Goal: Task Accomplishment & Management: Use online tool/utility

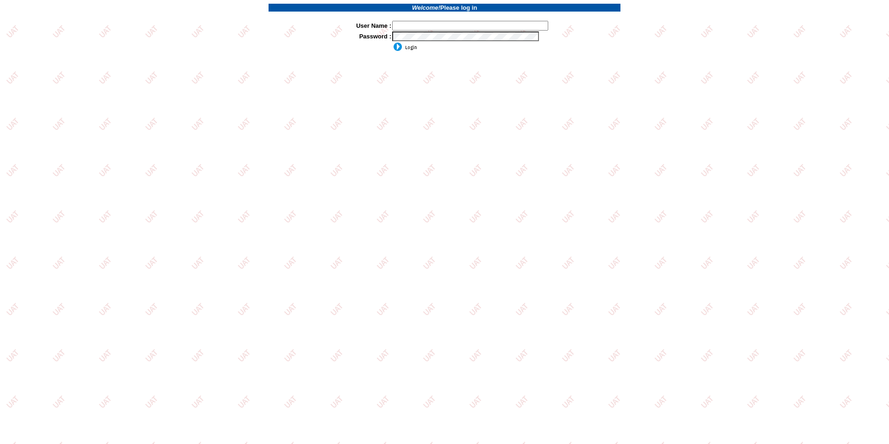
click at [434, 23] on input "text" at bounding box center [470, 26] width 156 height 10
click at [429, 28] on input "sdakes`" at bounding box center [470, 26] width 156 height 10
type input "sdakes"
click at [392, 42] on input "image" at bounding box center [404, 46] width 25 height 9
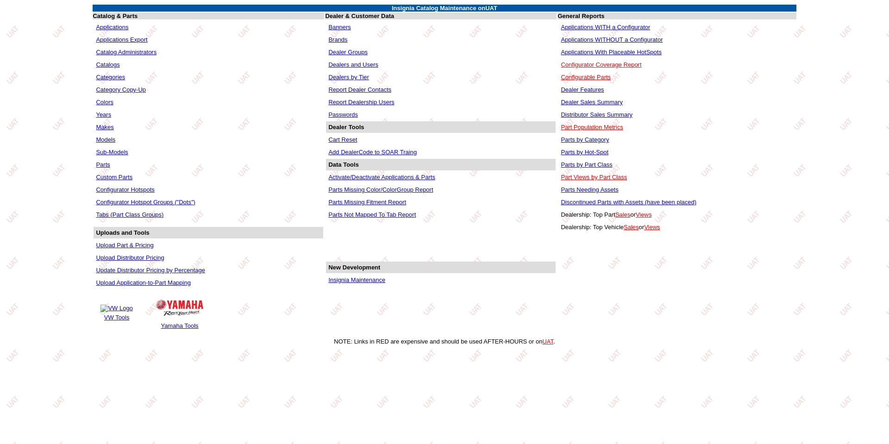
click at [608, 41] on link "Applications WITHOUT a Configurator" at bounding box center [612, 39] width 102 height 7
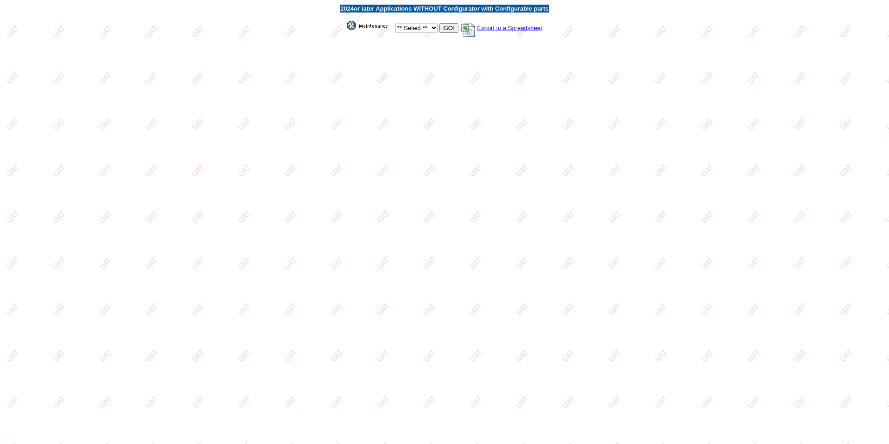
click at [430, 29] on select "** Select ** Acura Alfa Romeo Audi Bentley BMW DoubleTake [PERSON_NAME] Honda H…" at bounding box center [416, 28] width 43 height 9
select select "1"
click at [395, 24] on select "** Select ** Acura Alfa Romeo Audi Bentley BMW DoubleTake Ford GM Honda Hyundai…" at bounding box center [416, 28] width 43 height 9
click at [430, 26] on select "** Select ** Acura Alfa Romeo Audi Bentley BMW DoubleTake [PERSON_NAME] Honda H…" at bounding box center [416, 28] width 43 height 9
click at [395, 24] on select "** Select ** Acura Alfa Romeo Audi Bentley BMW DoubleTake [PERSON_NAME] Honda H…" at bounding box center [416, 28] width 43 height 9
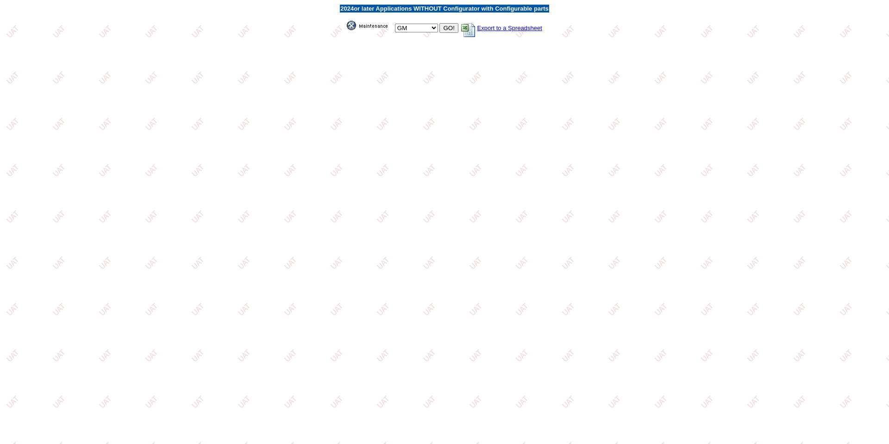
click at [447, 25] on input "GO!" at bounding box center [448, 28] width 19 height 10
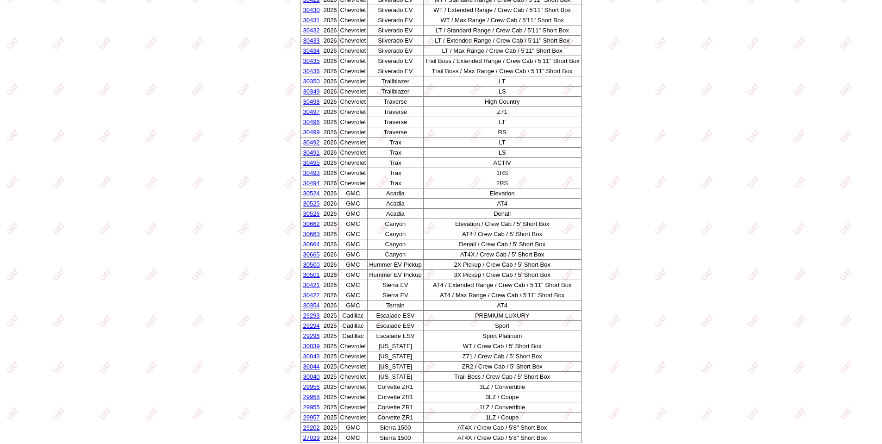
scroll to position [733, 0]
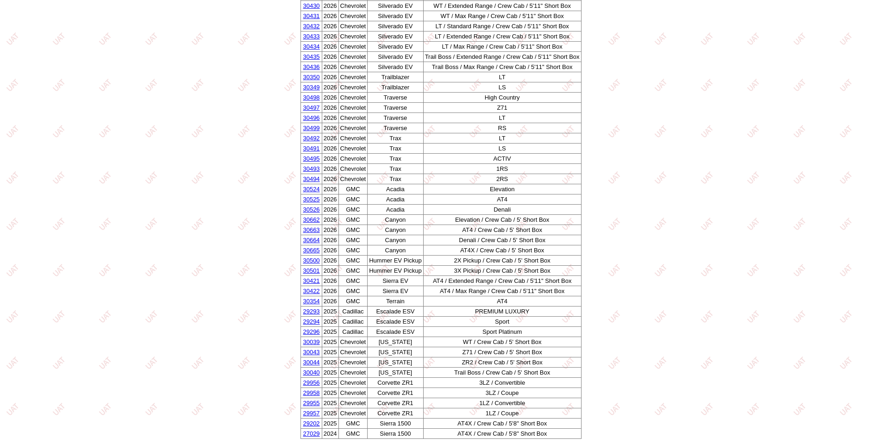
click at [307, 260] on link "30500" at bounding box center [311, 260] width 17 height 7
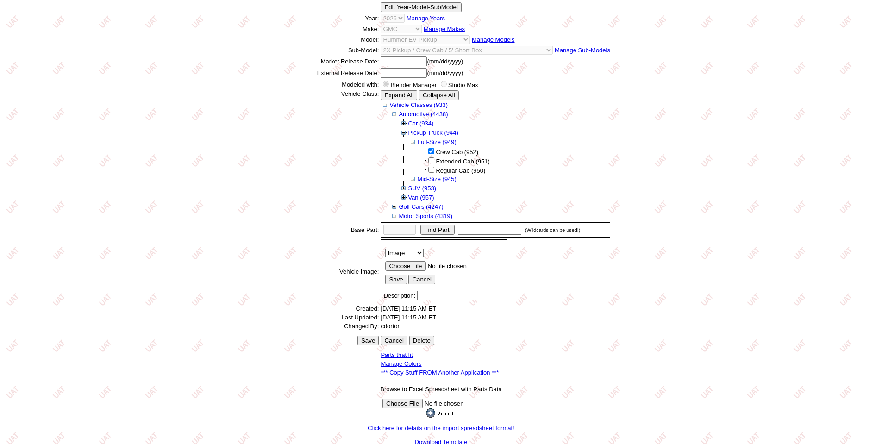
scroll to position [125, 0]
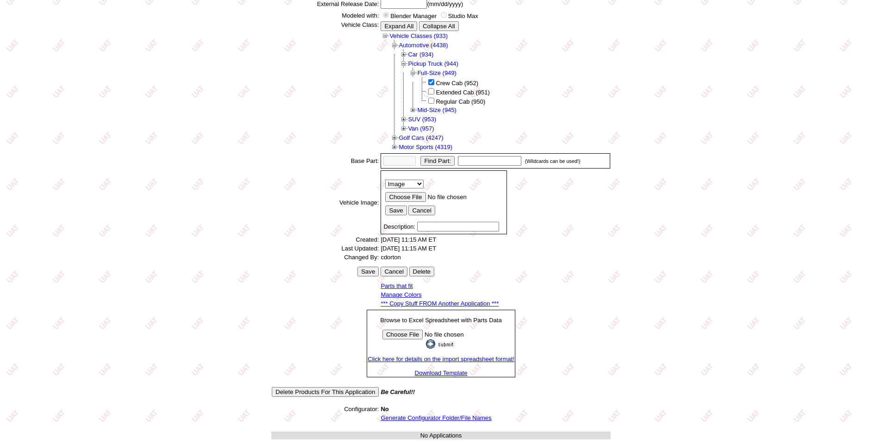
click at [449, 302] on link "*** Copy Stuff FROM Another Application ***" at bounding box center [440, 303] width 118 height 7
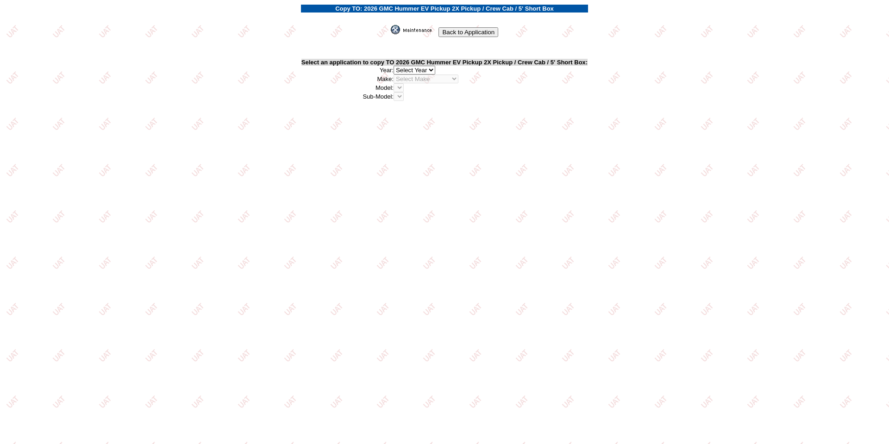
click at [431, 67] on select "2026 2025 2024 2023 2022 2021 2020 2019 2018 2017 2016 2015 2014 2013 2012 2011…" at bounding box center [414, 70] width 42 height 9
select select "43"
click at [397, 66] on select "2026 2025 2024 2023 2022 2021 2020 2019 2018 2017 2016 2015 2014 2013 2012 2011…" at bounding box center [414, 70] width 42 height 9
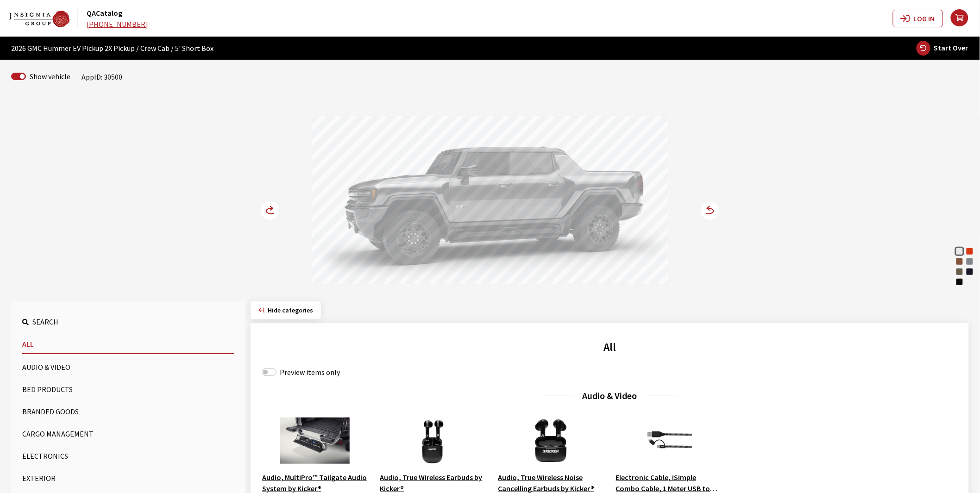
click at [969, 250] on div "Solar Orange" at bounding box center [969, 251] width 9 height 9
click at [265, 204] on circle at bounding box center [270, 210] width 19 height 19
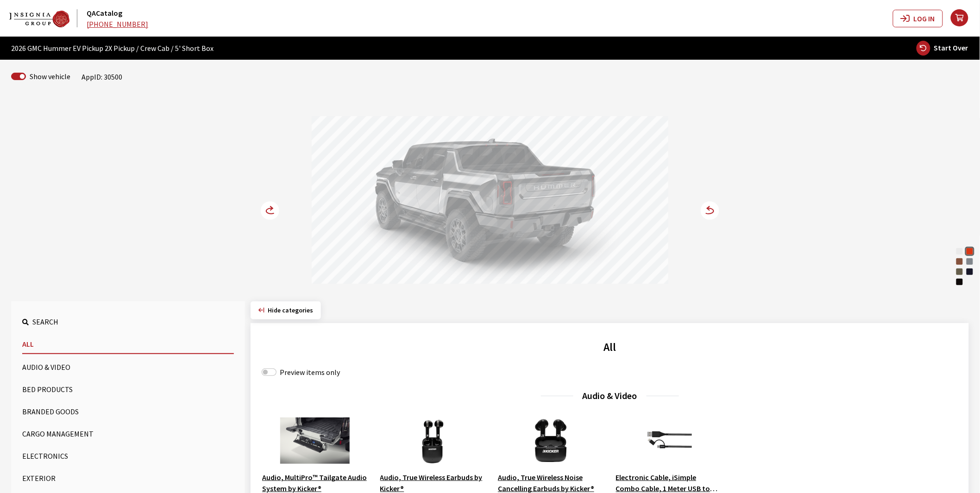
click at [265, 204] on circle at bounding box center [270, 210] width 19 height 19
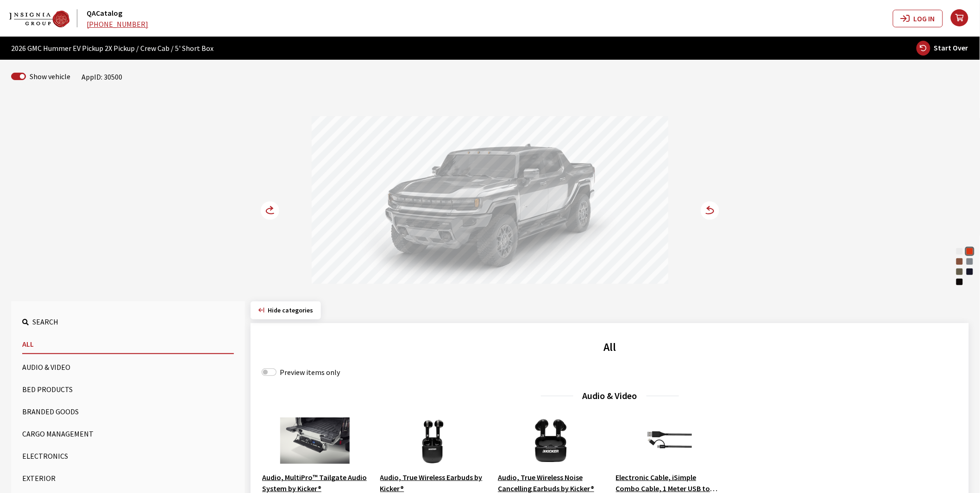
click at [287, 373] on label "Preview items only" at bounding box center [310, 372] width 60 height 11
click at [276, 373] on input "Preview items only" at bounding box center [269, 371] width 15 height 7
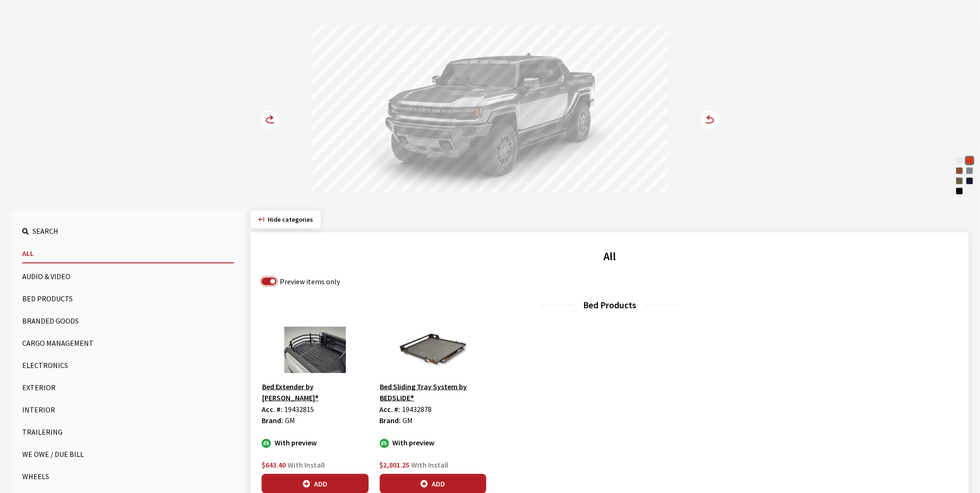
scroll to position [103, 0]
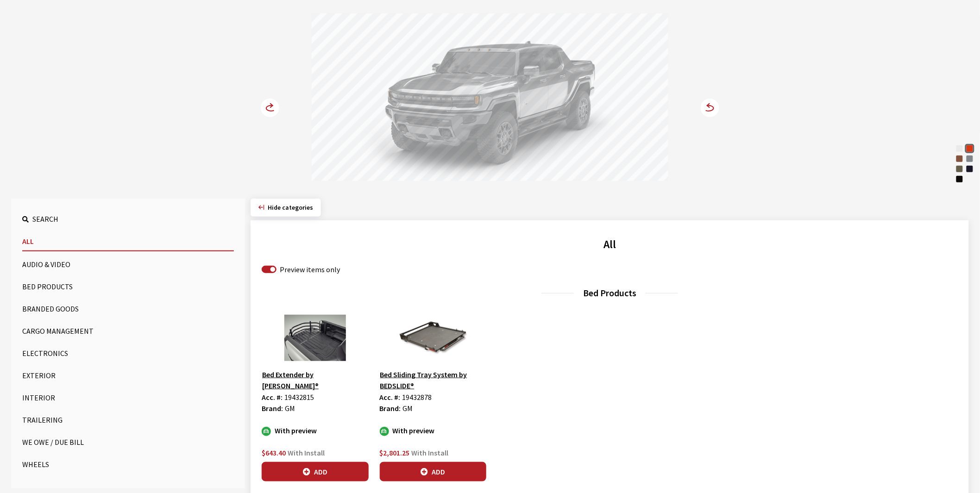
click at [271, 103] on circle at bounding box center [270, 108] width 19 height 19
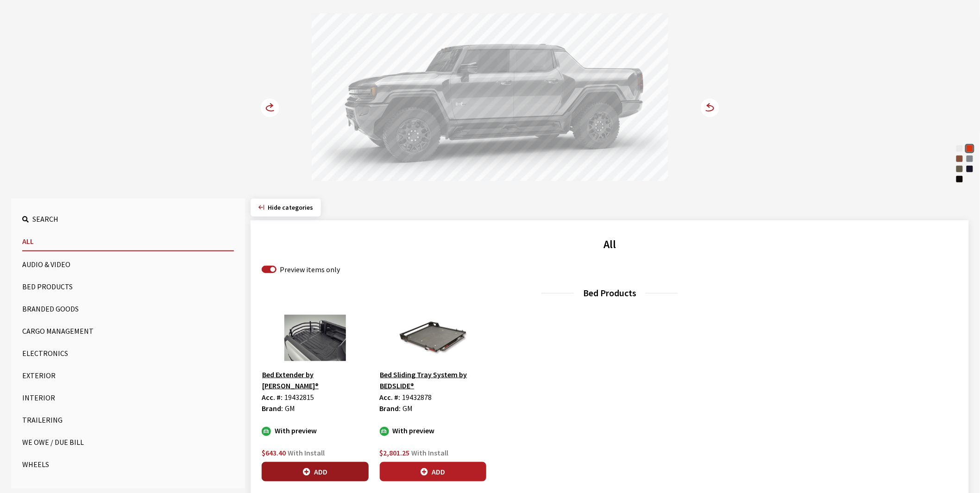
click at [323, 470] on button "Add" at bounding box center [315, 471] width 107 height 19
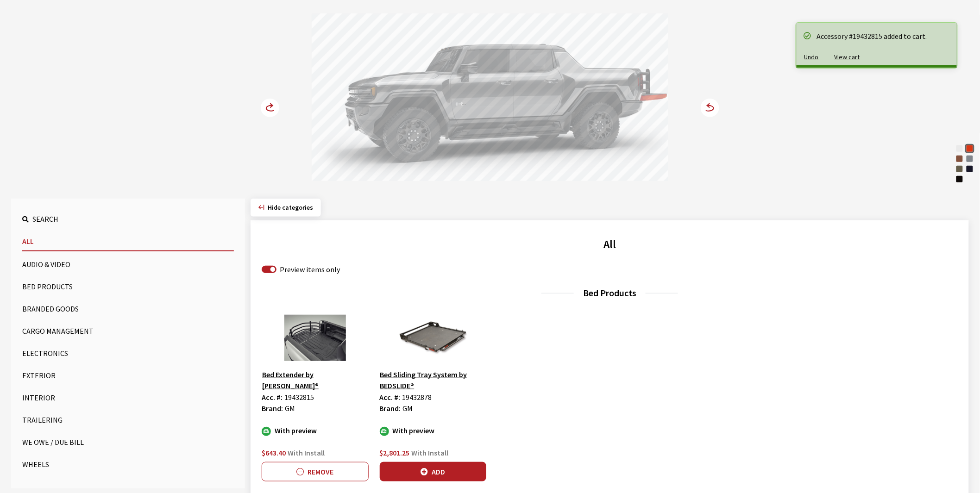
click at [267, 103] on circle at bounding box center [270, 108] width 19 height 19
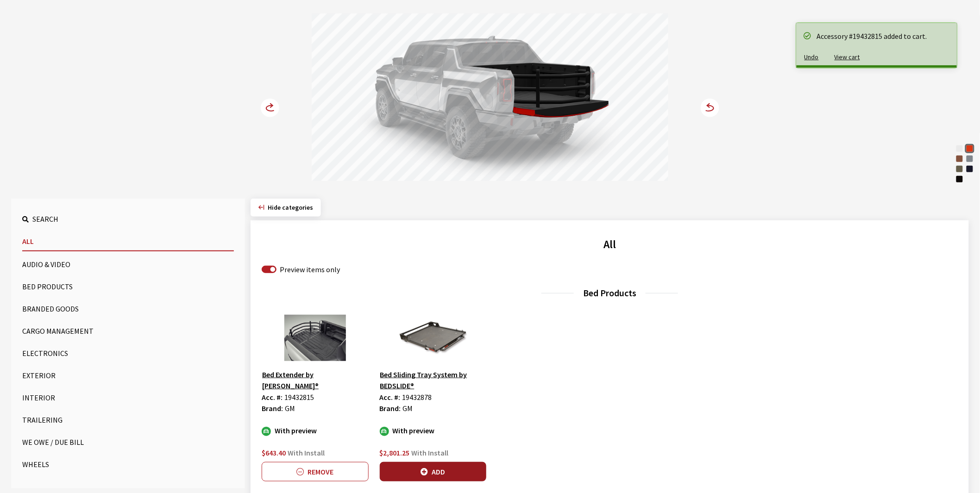
click at [446, 470] on button "Add" at bounding box center [433, 471] width 107 height 19
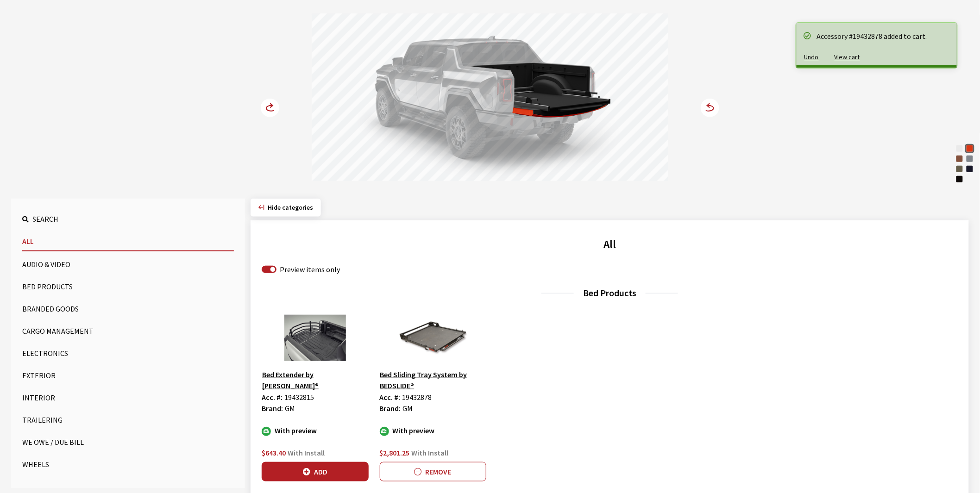
click at [275, 104] on circle at bounding box center [270, 108] width 19 height 19
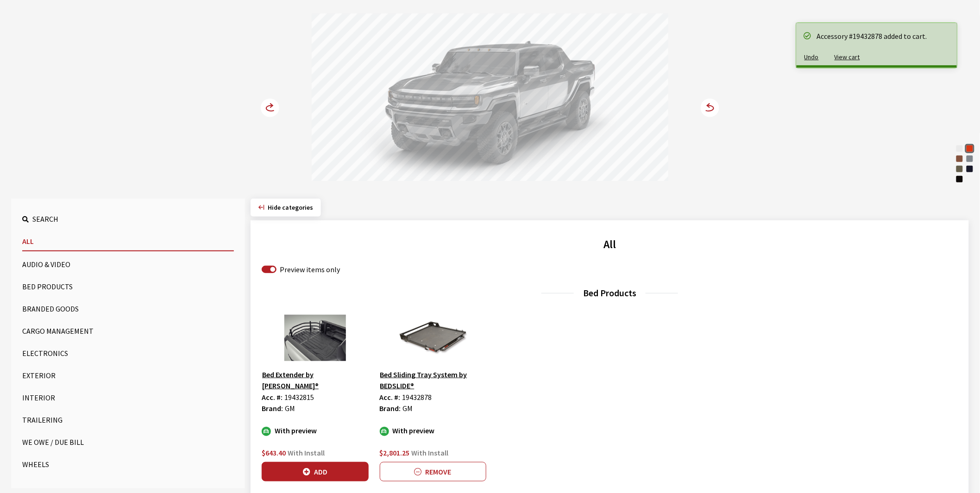
click at [275, 104] on circle at bounding box center [270, 108] width 19 height 19
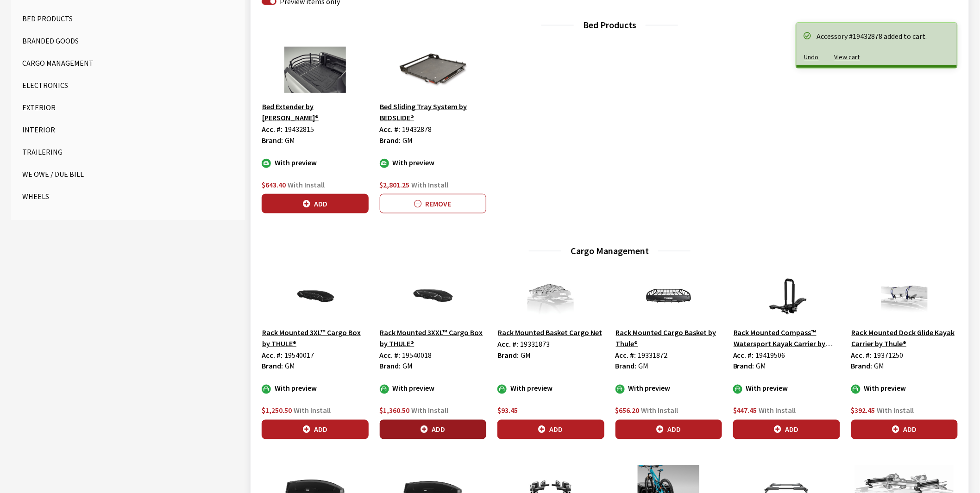
scroll to position [463, 0]
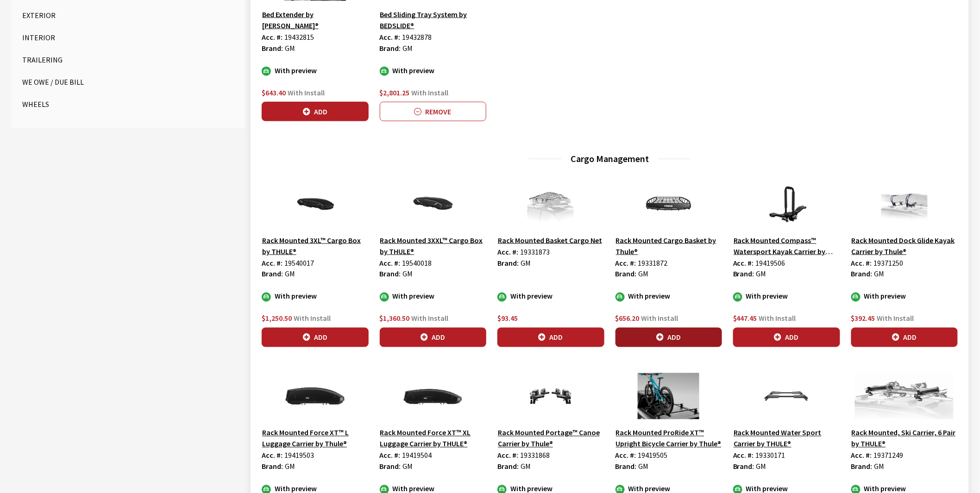
click at [662, 337] on icon "button" at bounding box center [659, 337] width 7 height 7
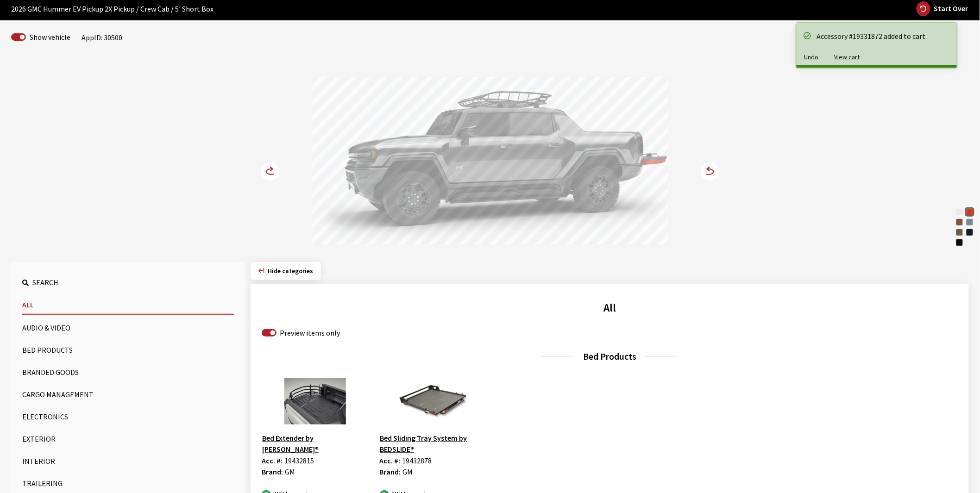
scroll to position [0, 0]
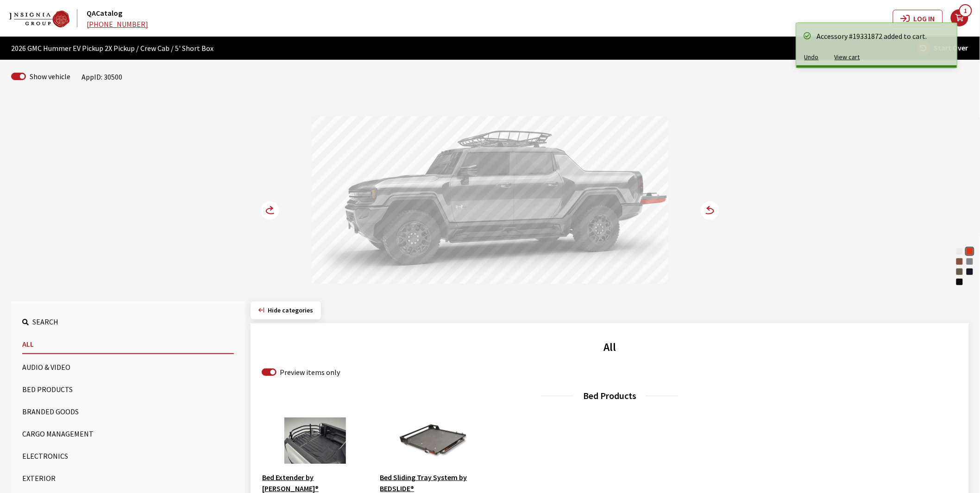
click at [272, 211] on circle at bounding box center [270, 210] width 19 height 19
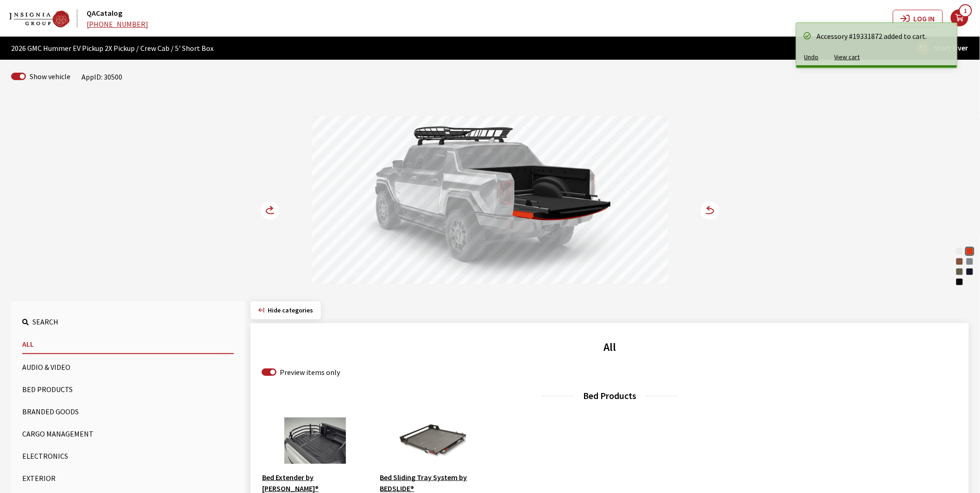
click at [272, 211] on circle at bounding box center [270, 210] width 19 height 19
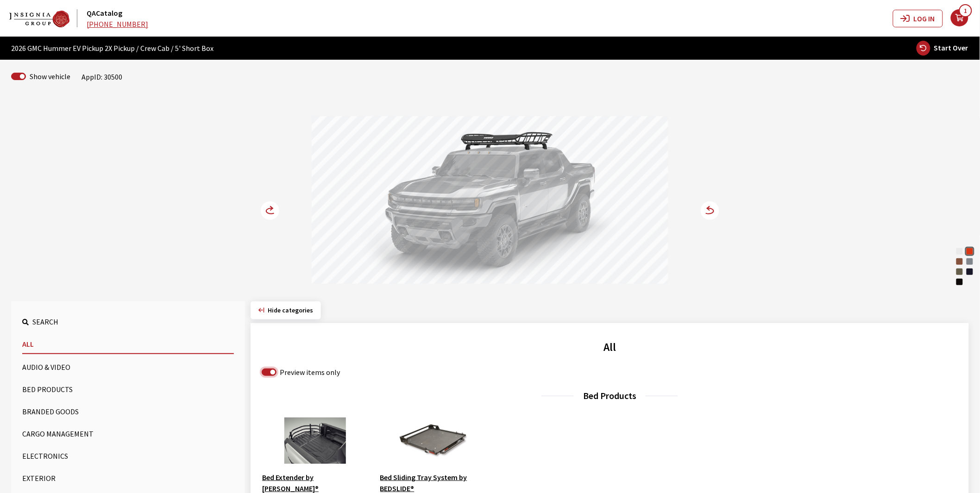
click at [267, 372] on input "Preview items only" at bounding box center [269, 371] width 15 height 7
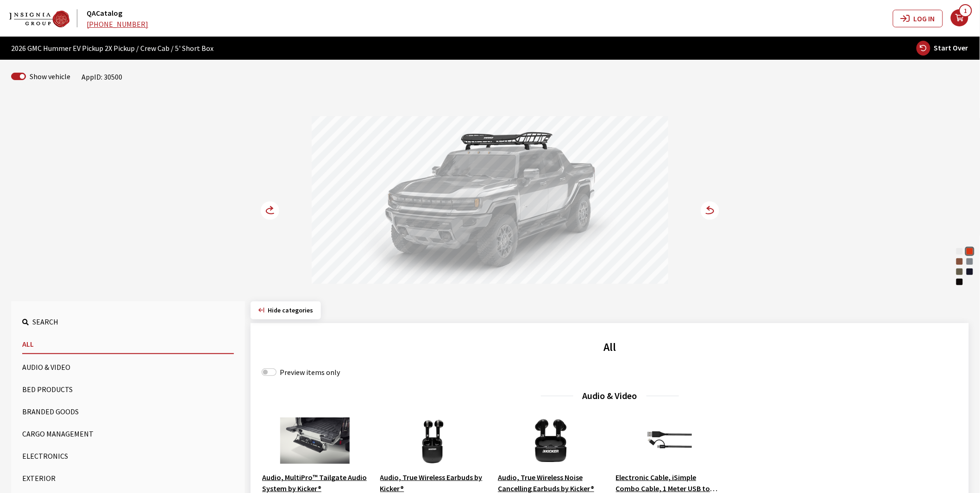
click at [52, 390] on button "Bed Products" at bounding box center [128, 389] width 212 height 19
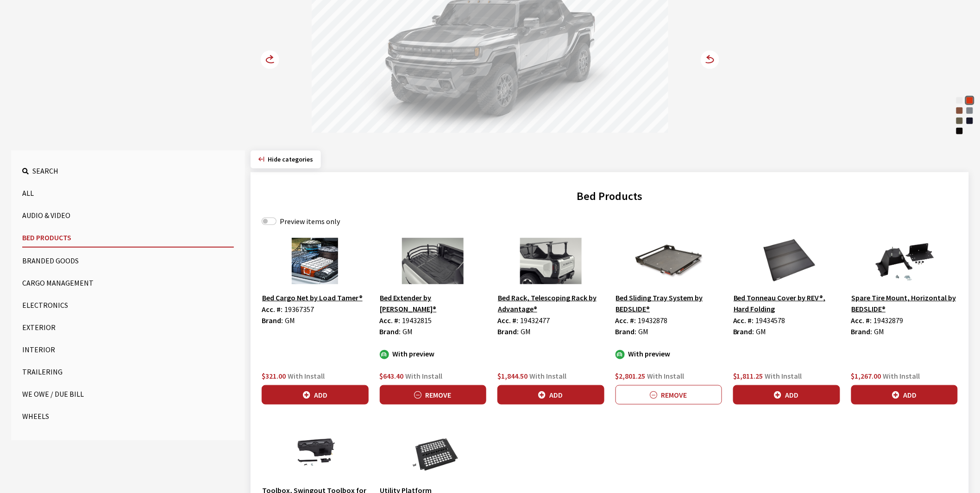
scroll to position [154, 0]
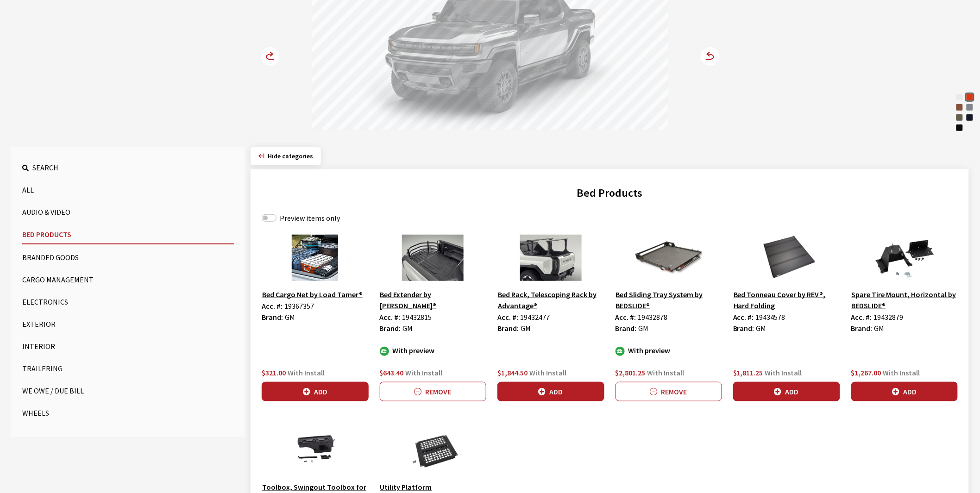
click at [56, 273] on button "Cargo Management" at bounding box center [128, 279] width 212 height 19
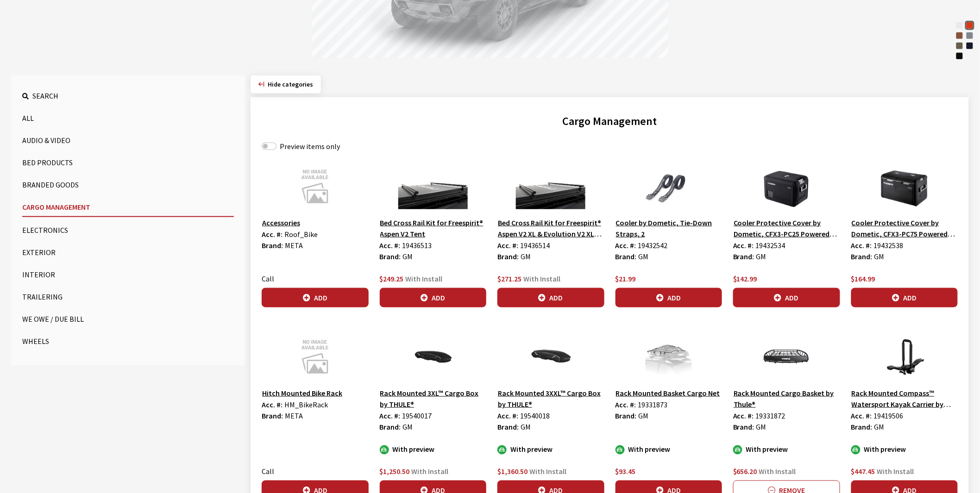
scroll to position [103, 0]
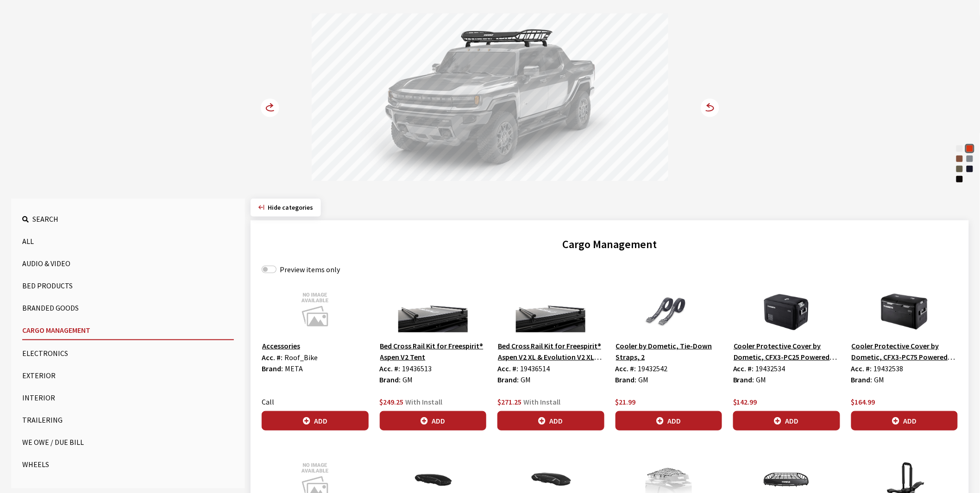
click at [38, 374] on button "Exterior" at bounding box center [128, 375] width 212 height 19
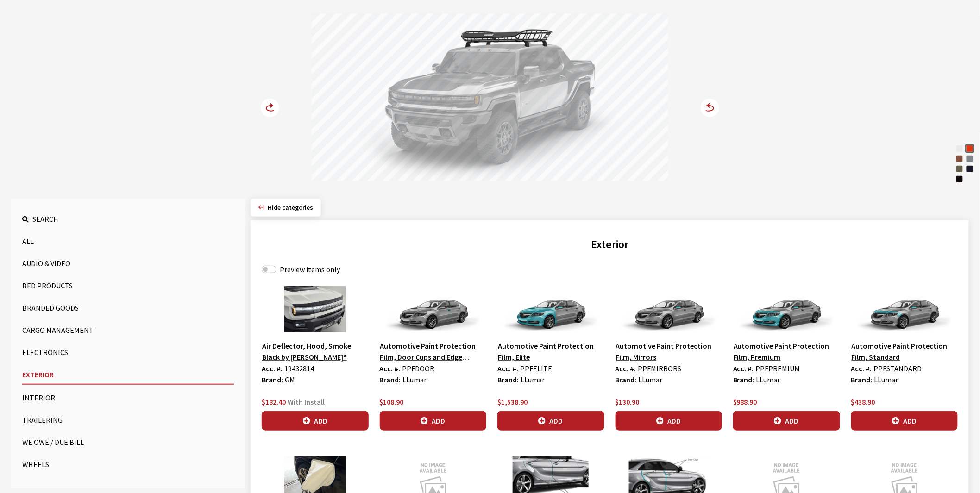
click at [44, 459] on button "Wheels" at bounding box center [128, 464] width 212 height 19
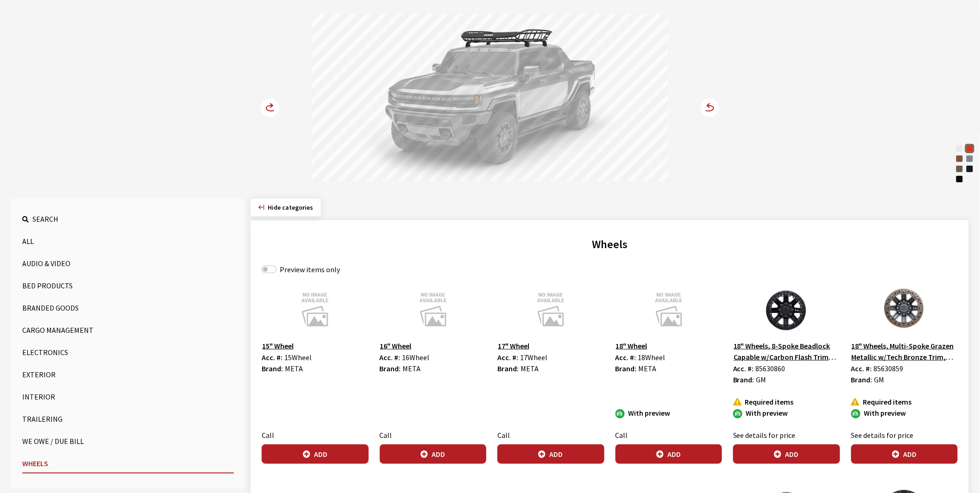
click at [285, 269] on label "Preview items only" at bounding box center [310, 269] width 60 height 11
click at [276, 269] on input "Preview items only" at bounding box center [269, 269] width 15 height 7
checkbox input "true"
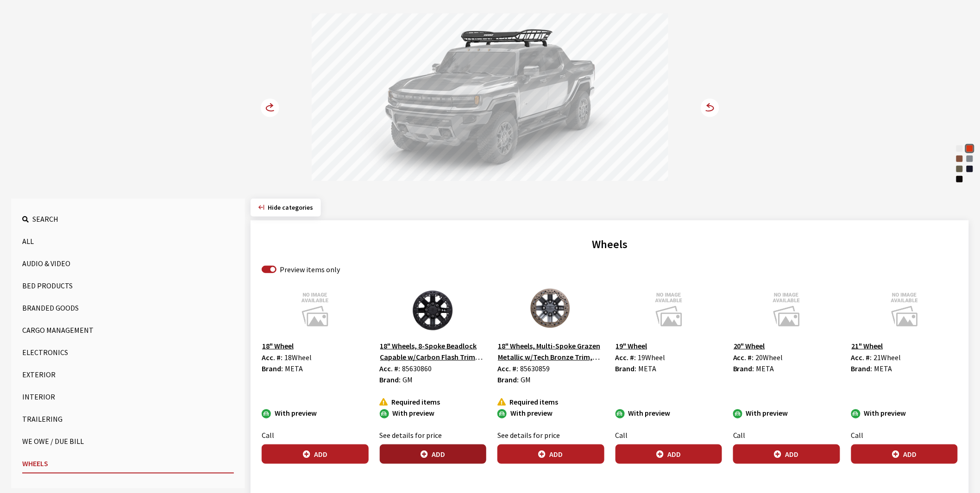
click at [434, 452] on button "Add" at bounding box center [433, 453] width 107 height 19
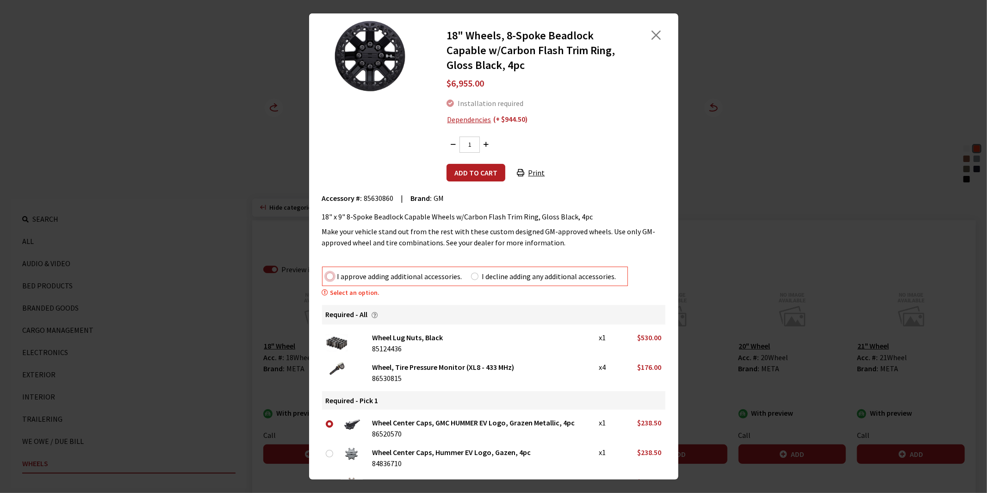
click at [331, 276] on input "I approve adding additional accessories." at bounding box center [329, 276] width 7 height 7
radio input "true"
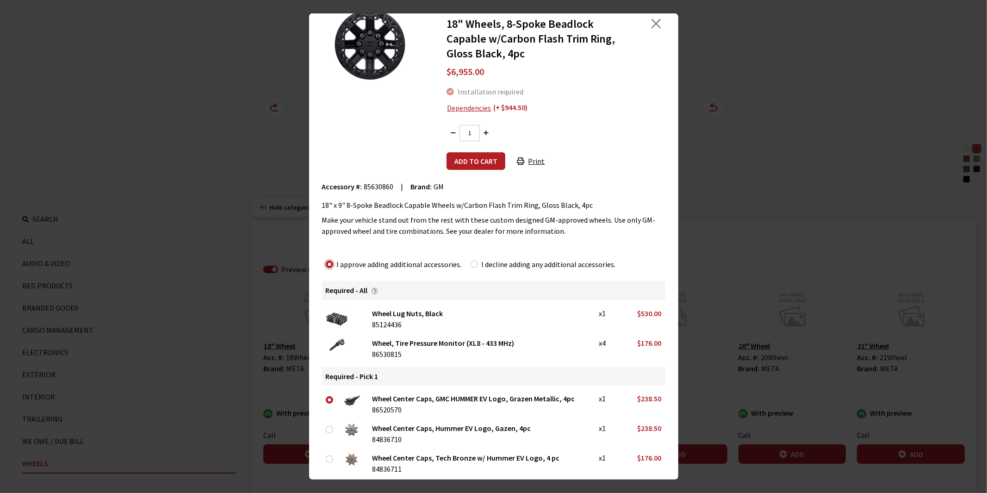
scroll to position [16, 0]
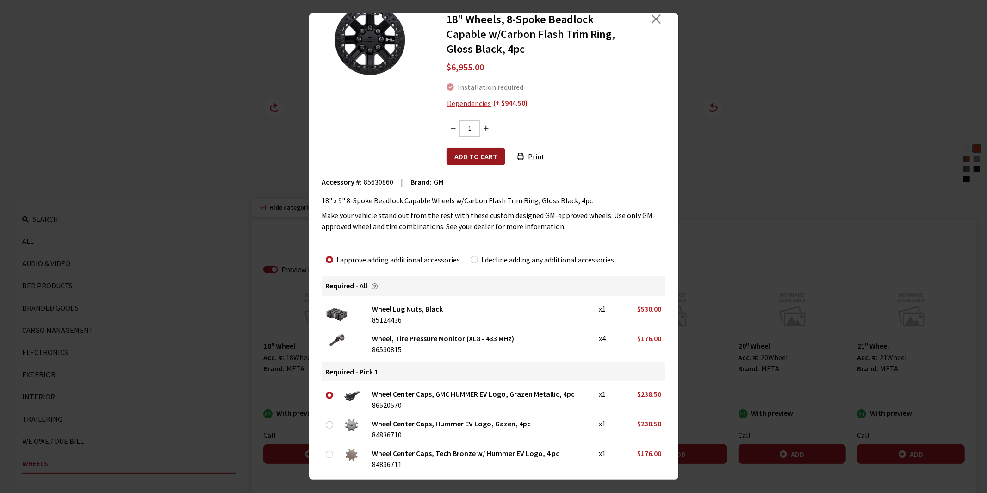
click at [475, 155] on button "Add to cart" at bounding box center [476, 157] width 59 height 18
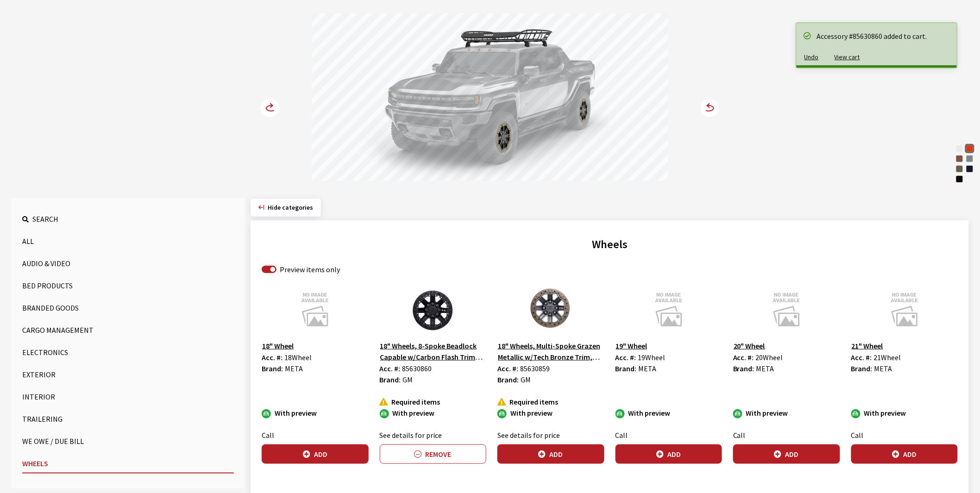
click at [269, 105] on circle at bounding box center [270, 108] width 19 height 19
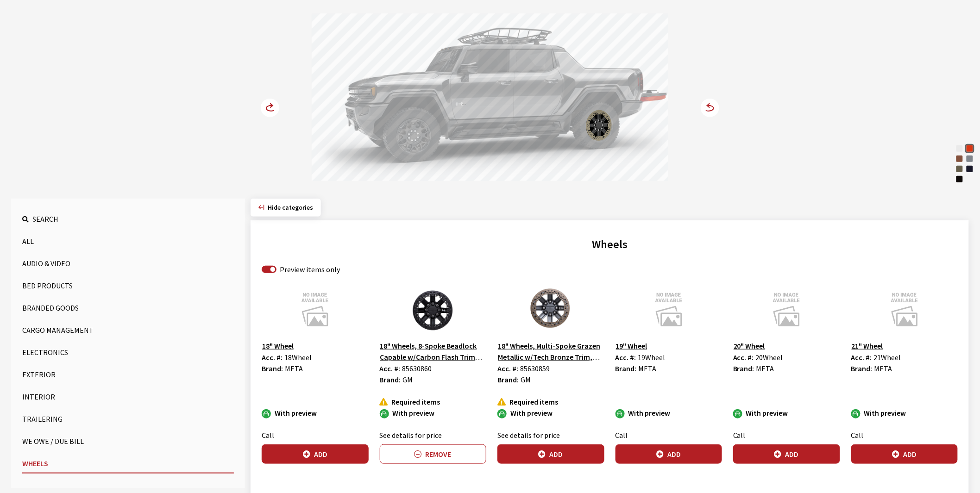
click at [269, 105] on circle at bounding box center [270, 108] width 19 height 19
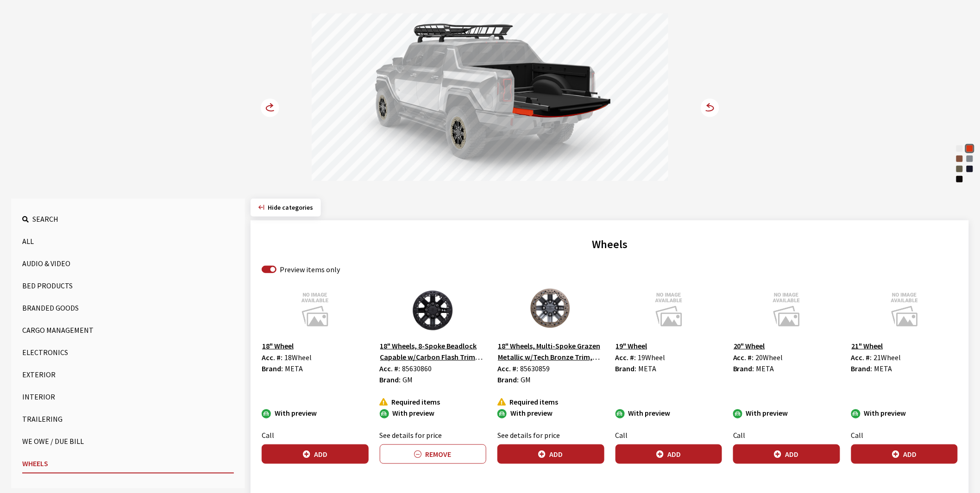
click at [269, 105] on circle at bounding box center [270, 108] width 19 height 19
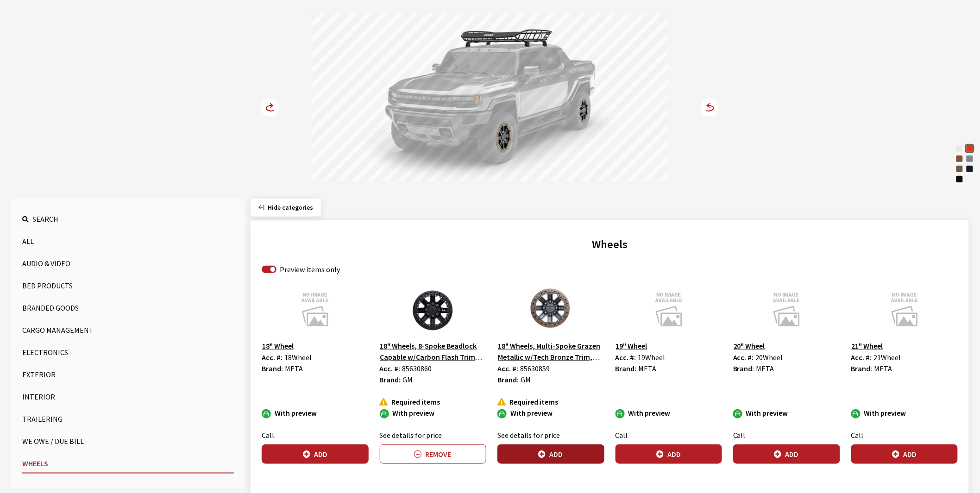
click at [548, 455] on button "Add" at bounding box center [550, 453] width 107 height 19
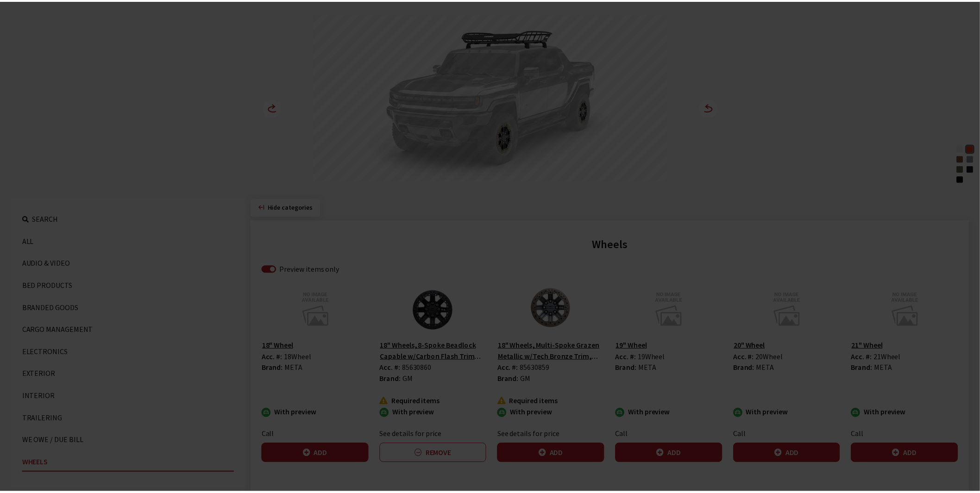
scroll to position [0, 0]
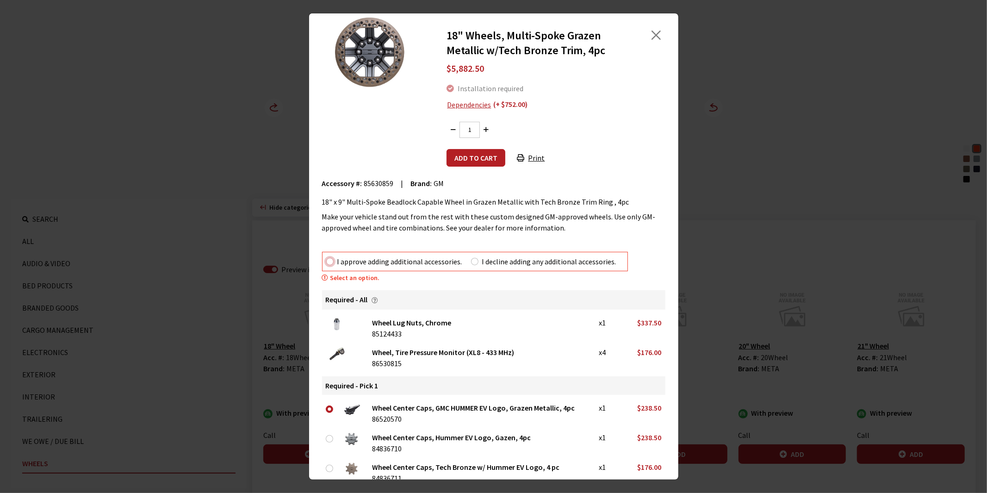
click at [329, 261] on input "I approve adding additional accessories." at bounding box center [329, 261] width 7 height 7
radio input "true"
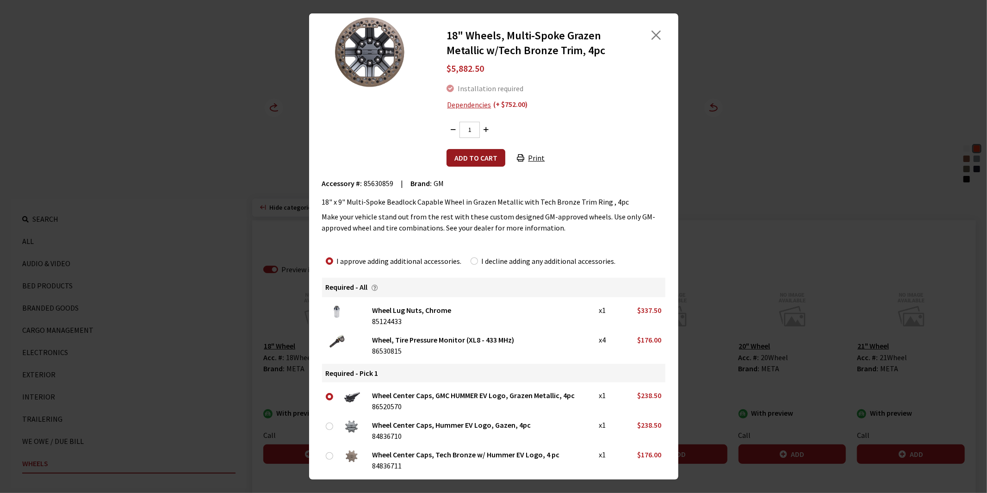
click at [467, 156] on button "Add to cart" at bounding box center [476, 158] width 59 height 18
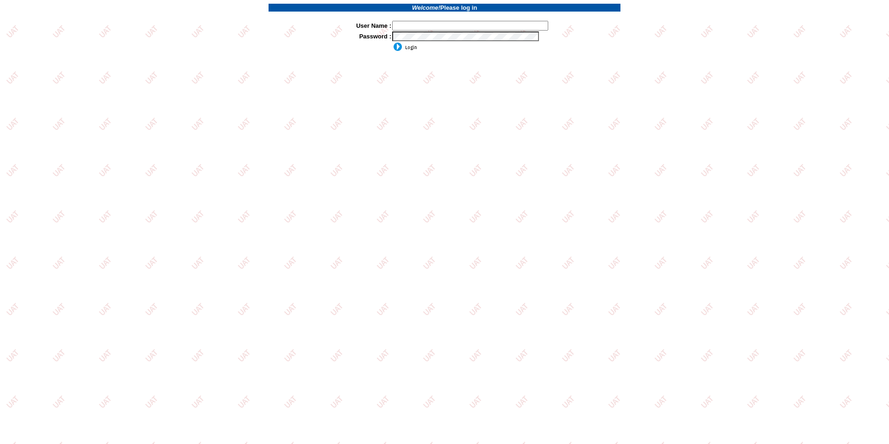
click at [429, 29] on input "text" at bounding box center [470, 26] width 156 height 10
type input "sdakes"
click at [402, 45] on input "image" at bounding box center [404, 46] width 25 height 9
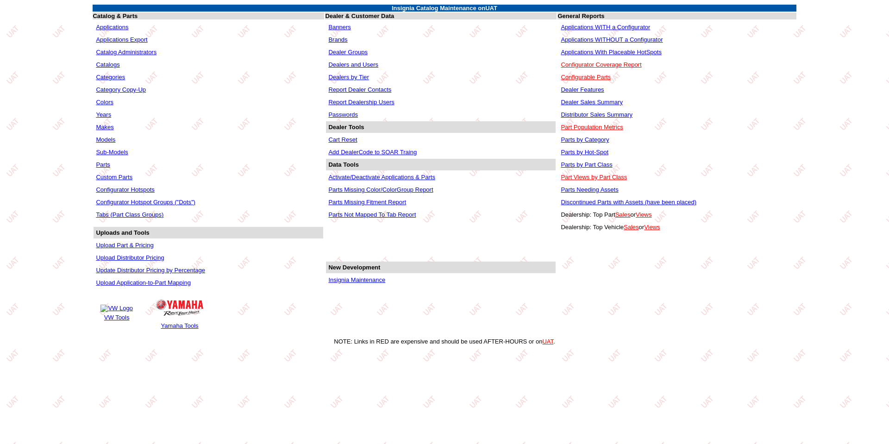
click at [608, 39] on link "Applications WITHOUT a Configurator" at bounding box center [612, 39] width 102 height 7
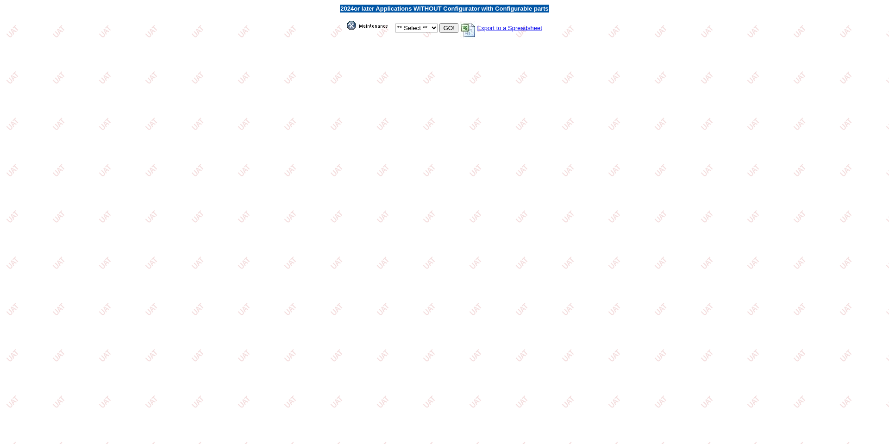
click at [433, 26] on select "** Select ** Acura Alfa Romeo Audi Bentley BMW DoubleTake Ford GM Honda Hyundai…" at bounding box center [416, 28] width 43 height 9
select select "1"
click at [395, 24] on select "** Select ** Acura Alfa Romeo Audi Bentley BMW DoubleTake Ford GM Honda Hyundai…" at bounding box center [416, 28] width 43 height 9
click at [450, 26] on input "GO!" at bounding box center [448, 28] width 19 height 10
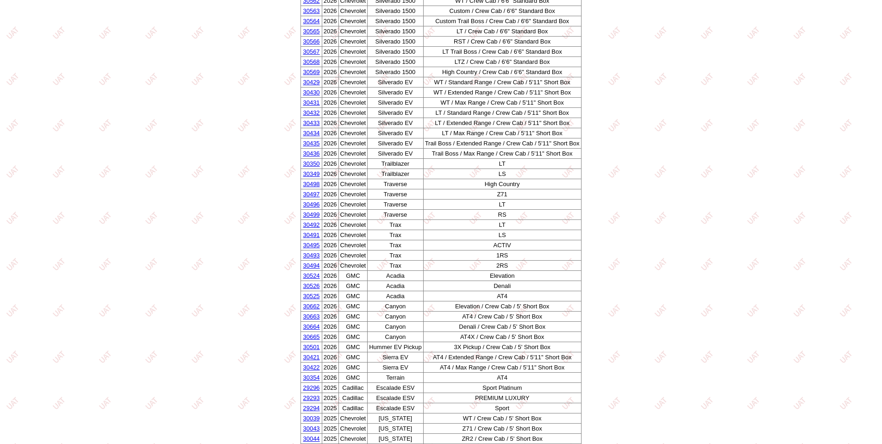
scroll to position [648, 0]
click at [306, 344] on link "30501" at bounding box center [311, 345] width 17 height 7
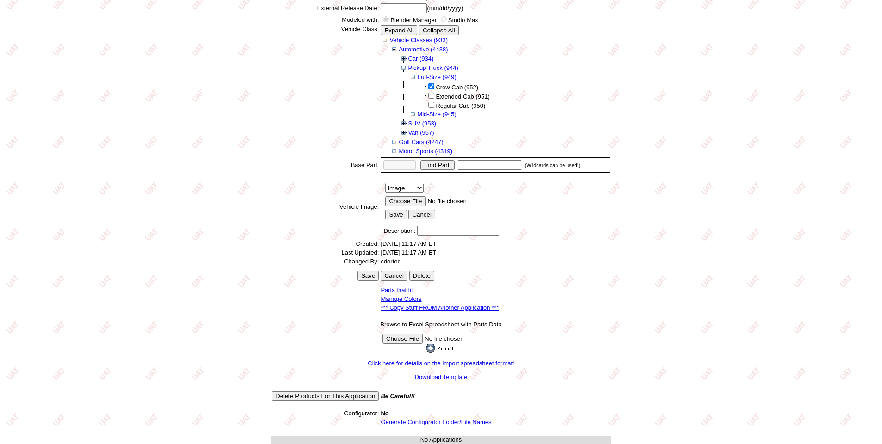
scroll to position [125, 0]
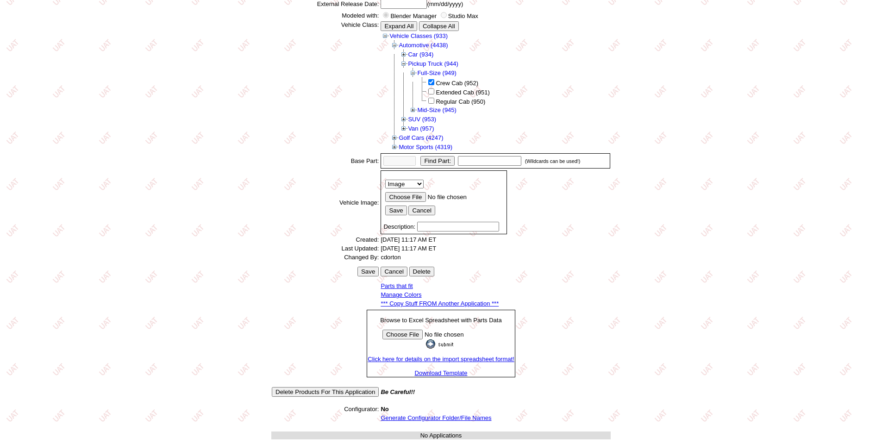
click at [422, 418] on link "Generate Configurator Folder/File Names" at bounding box center [436, 417] width 111 height 7
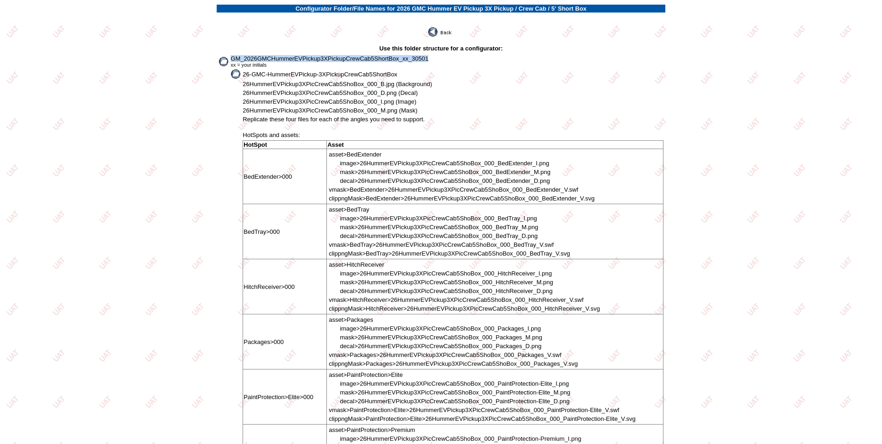
drag, startPoint x: 231, startPoint y: 56, endPoint x: 444, endPoint y: 55, distance: 212.9
click at [444, 55] on td "GM_2026GMCHummerEVPickup3XPickupCrewCab5ShortBox_xx_30501 xx = your initials" at bounding box center [446, 61] width 433 height 13
copy span "GM_2026GMCHummerEVPickup3XPickupCrewCab5ShortBox_xx_30501"
click at [264, 71] on span "26-GMC-HummerEVPickup-3XPickupCrewCab5ShortBox" at bounding box center [320, 74] width 155 height 7
drag, startPoint x: 243, startPoint y: 75, endPoint x: 361, endPoint y: 78, distance: 118.1
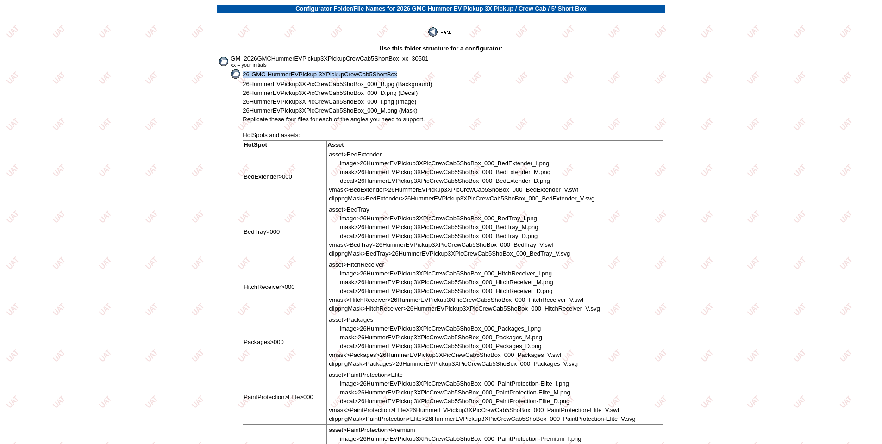
click at [407, 75] on td "26-GMC-HummerEVPickup-3XPickupCrewCab5ShortBox" at bounding box center [452, 74] width 421 height 10
copy span "26-GMC-HummerEVPickup-3XPickupCrewCab5ShortBox"
click at [335, 87] on span "26HummerEVPickup3XPicCrewCab5ShoBox_000_B.jpg (Background)" at bounding box center [337, 84] width 189 height 7
drag, startPoint x: 363, startPoint y: 83, endPoint x: 245, endPoint y: 87, distance: 117.7
click at [245, 87] on td "26HummerEVPickup3XPicCrewCab5ShoBox_000_B.jpg (Background)" at bounding box center [452, 84] width 421 height 8
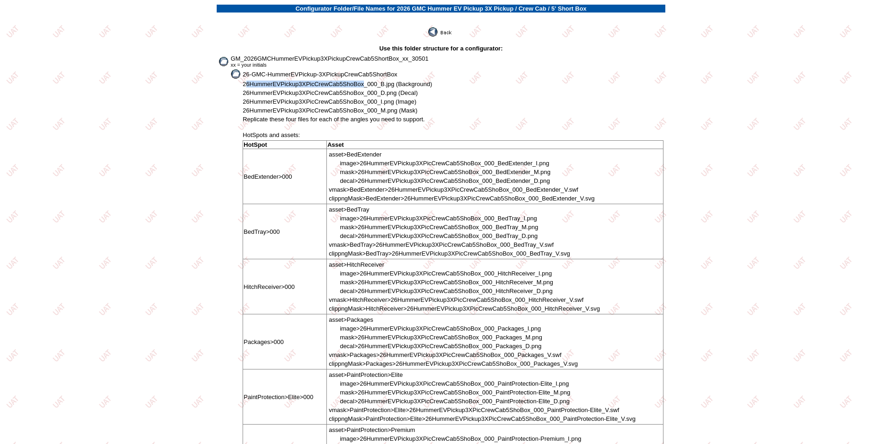
copy span "6HummerEVPickup3XPicCrewCab5ShoBox"
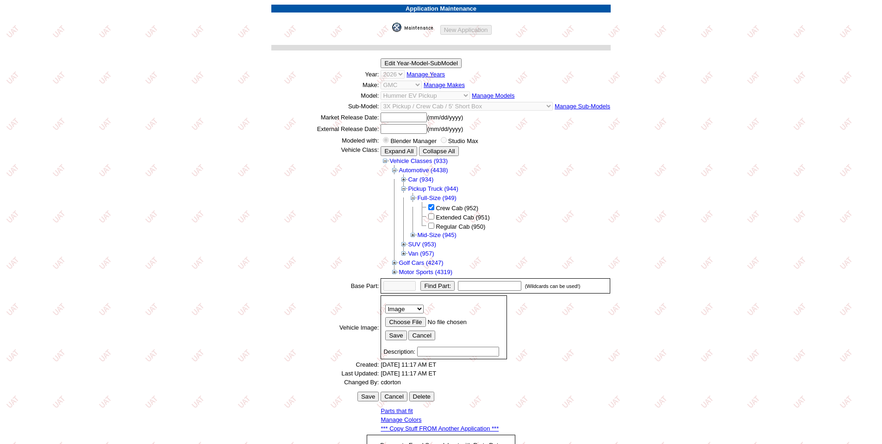
scroll to position [123, 0]
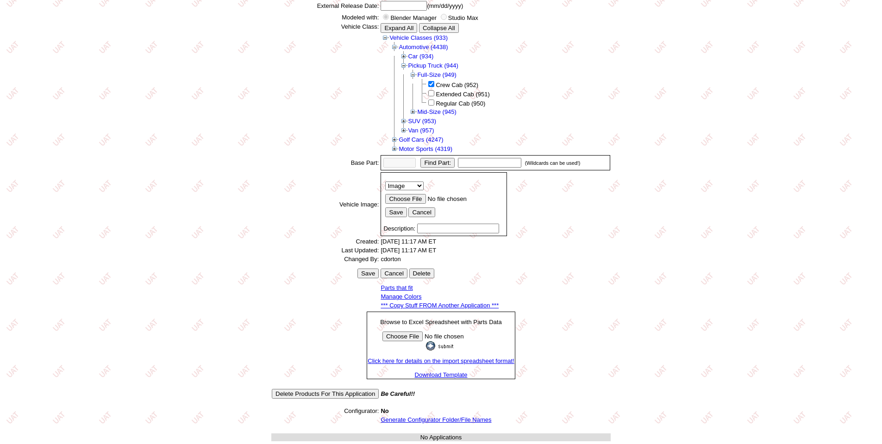
click at [442, 303] on link "*** Copy Stuff FROM Another Application ***" at bounding box center [440, 305] width 118 height 7
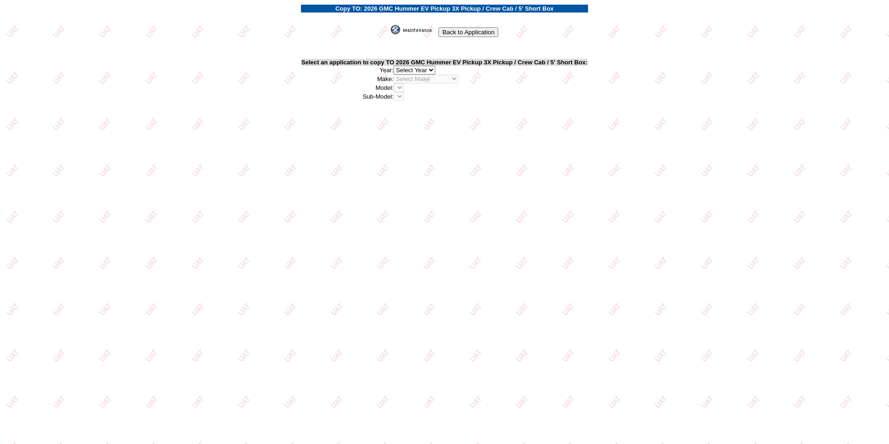
click at [431, 69] on select "2026 2025 2024 2023 2022 2021 2020 2019 2018 2017 2016 2015 2014 2013 2012 2011…" at bounding box center [414, 70] width 42 height 9
select select "43"
click at [397, 66] on select "2026 2025 2024 2023 2022 2021 2020 2019 2018 2017 2016 2015 2014 2013 2012 2011…" at bounding box center [414, 70] width 42 height 9
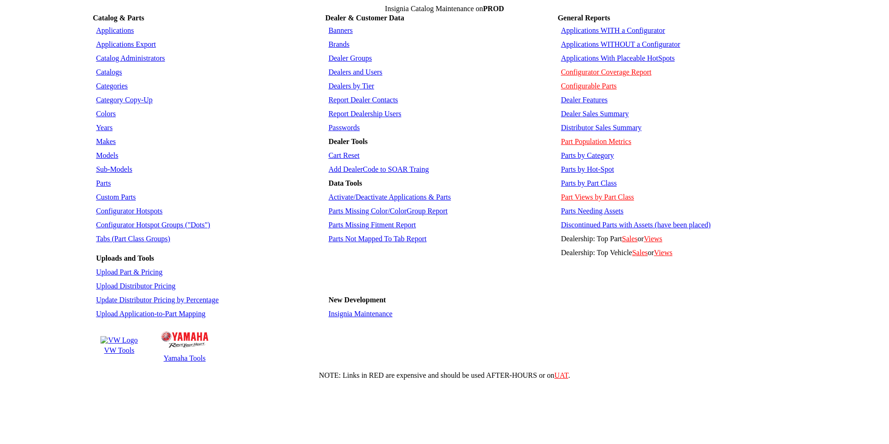
click at [594, 40] on link "Applications WITHOUT a Configurator" at bounding box center [620, 44] width 119 height 8
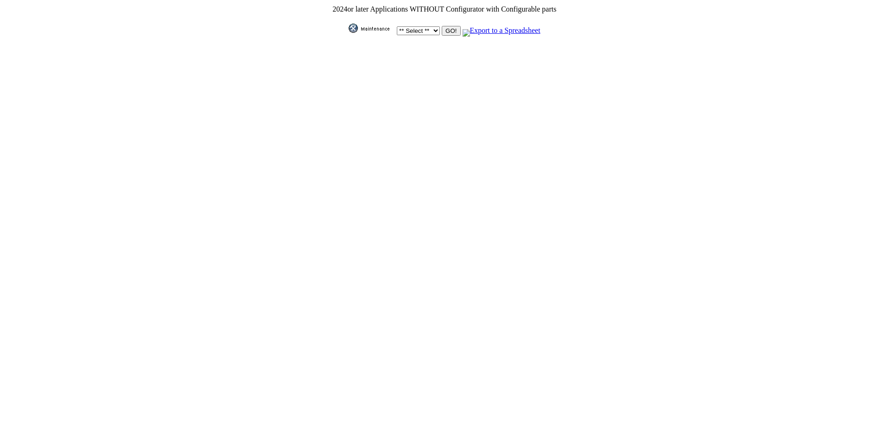
click at [431, 27] on select "** Select ** Acura Alfa Romeo Audi Bentley BMW DoubleTake Ford GM Honda Hyundai…" at bounding box center [418, 30] width 43 height 9
select select "11"
click at [397, 26] on select "** Select ** Acura Alfa Romeo Audi Bentley BMW DoubleTake Ford GM Honda Hyundai…" at bounding box center [418, 30] width 43 height 9
click at [448, 29] on input "GO!" at bounding box center [451, 31] width 19 height 10
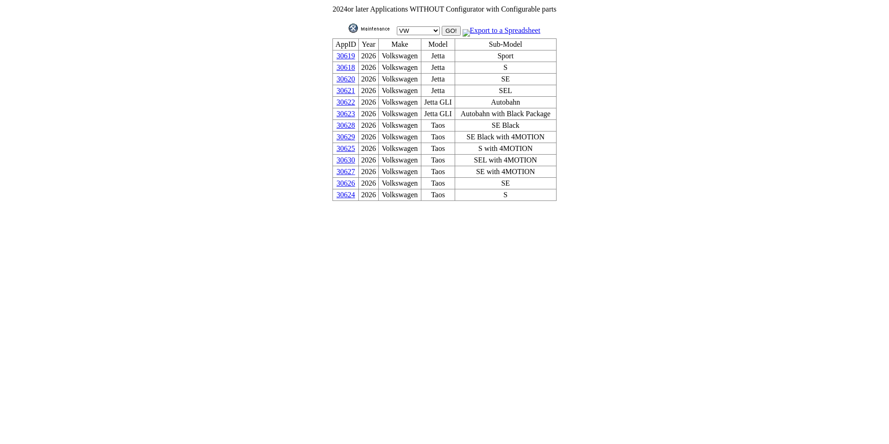
click at [520, 26] on link "Export to a Spreadsheet" at bounding box center [501, 30] width 78 height 8
